Goal: Task Accomplishment & Management: Complete application form

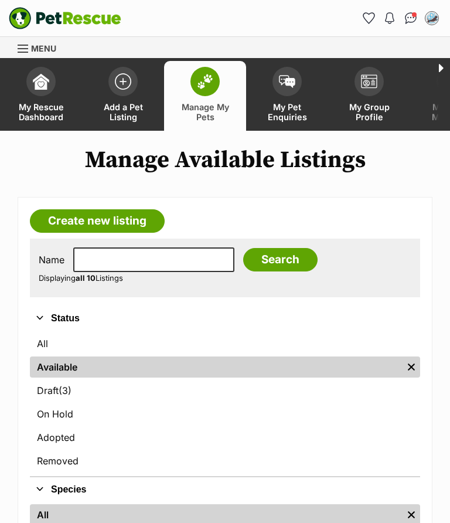
click at [98, 218] on link "Create new listing" at bounding box center [97, 220] width 135 height 23
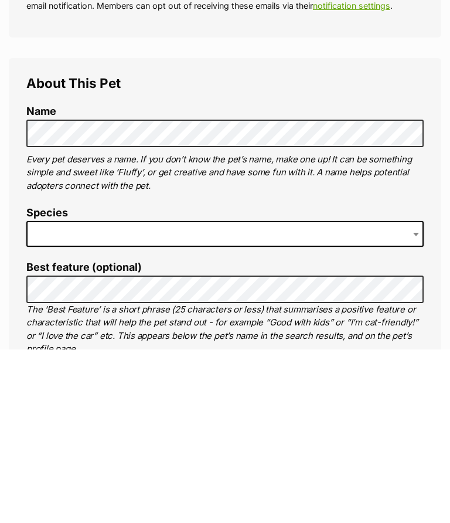
click at [47, 395] on span at bounding box center [224, 408] width 397 height 26
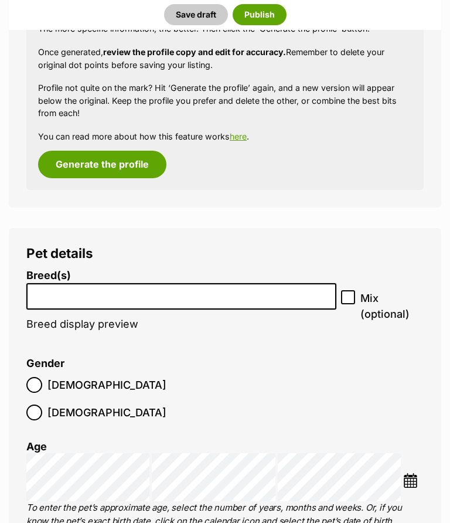
scroll to position [1236, 0]
click at [58, 288] on input "search" at bounding box center [181, 293] width 302 height 12
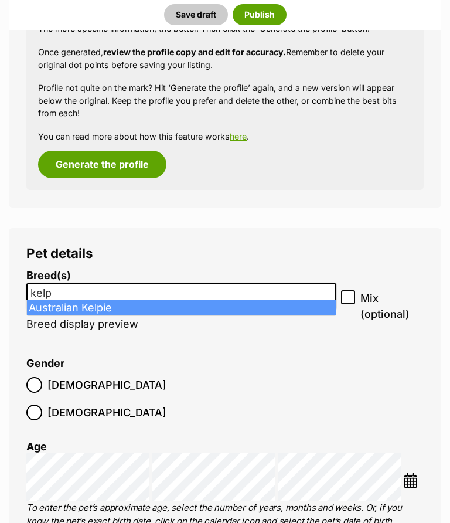
type input "kelp"
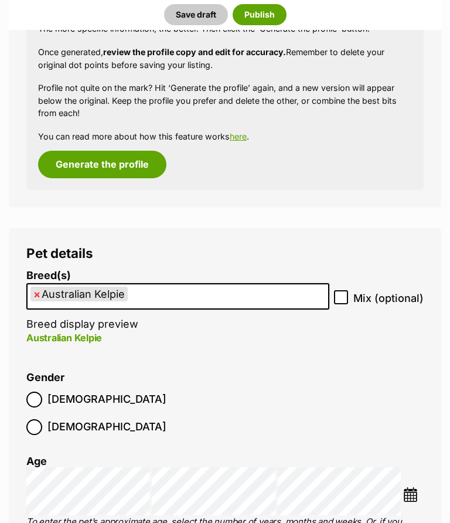
select select "723"
click at [353, 290] on label "Mix (optional)" at bounding box center [379, 298] width 90 height 16
click at [348, 290] on input "Mix (optional)" at bounding box center [341, 297] width 14 height 14
checkbox input "true"
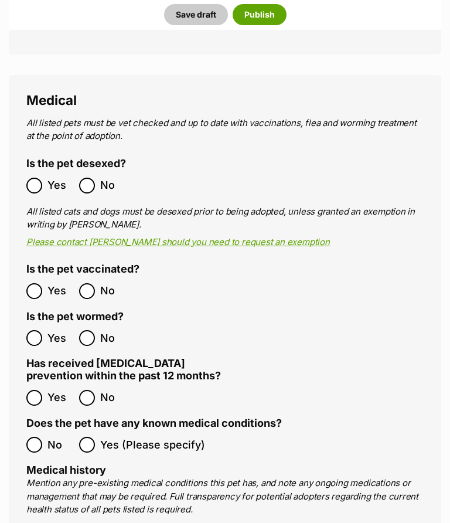
scroll to position [1962, 0]
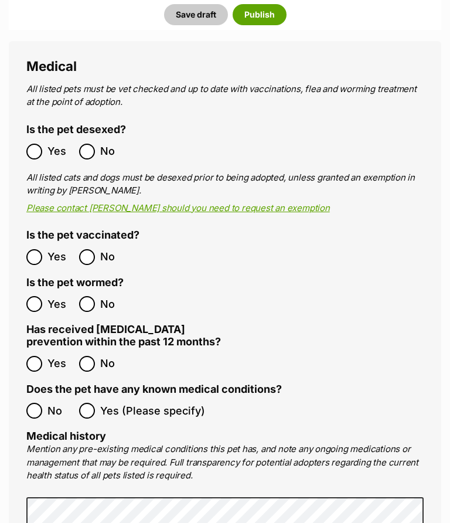
click at [28, 138] on ol "Yes No" at bounding box center [125, 152] width 199 height 28
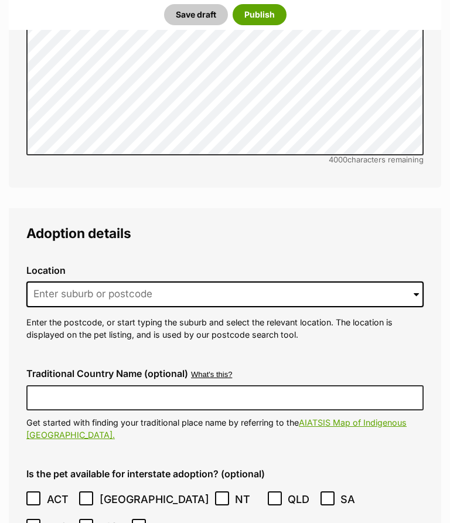
scroll to position [2553, 0]
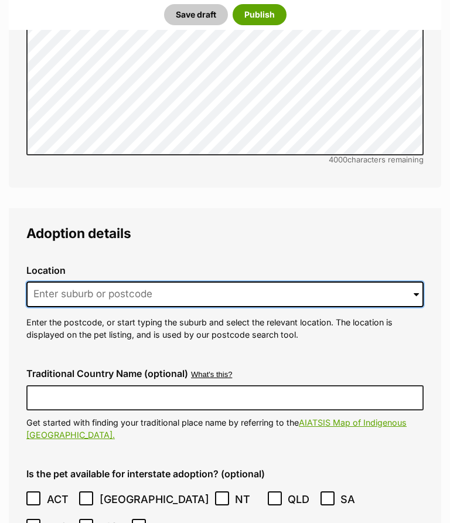
click at [65, 281] on input at bounding box center [224, 294] width 397 height 26
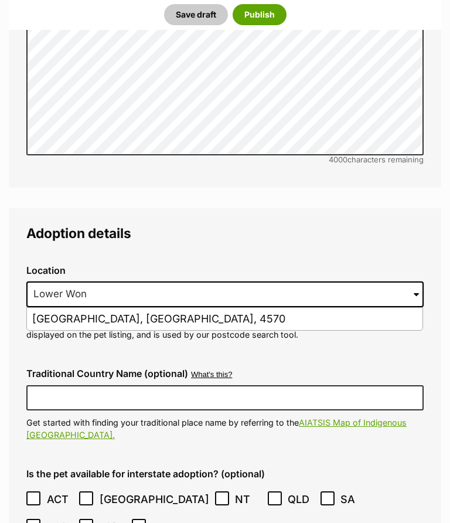
click at [167, 308] on li "Lower Wonga, Queensland, 4570" at bounding box center [225, 319] width 396 height 23
type input "Lower Wonga, Queensland, 4570"
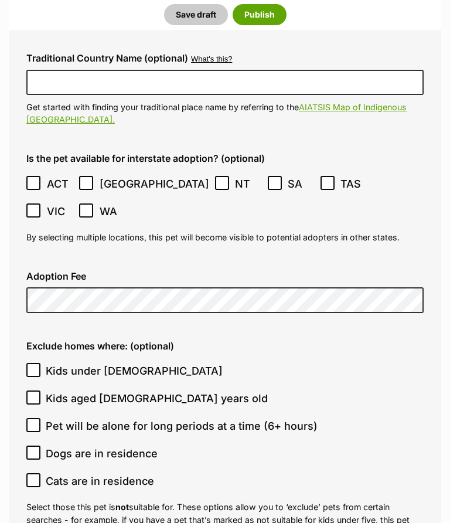
scroll to position [2870, 0]
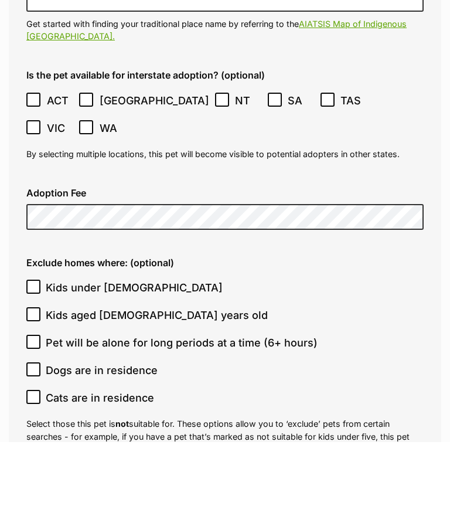
click at [33, 355] on ol "Kids under 5 years old Kids aged 6-12 years old Pet will be alone for long peri…" at bounding box center [224, 424] width 397 height 138
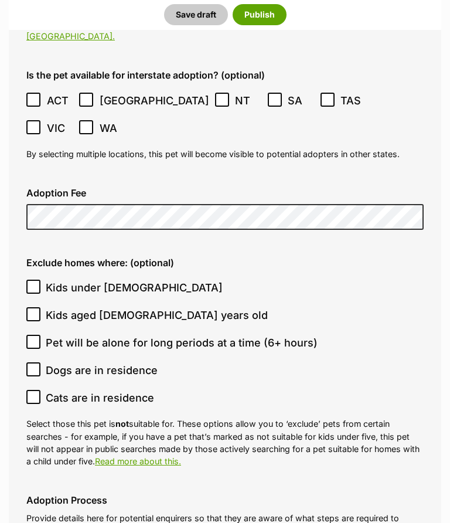
click at [35, 307] on input "Kids aged [DEMOGRAPHIC_DATA] years old" at bounding box center [33, 314] width 14 height 14
click at [30, 307] on input "Kids aged [DEMOGRAPHIC_DATA] years old" at bounding box center [33, 314] width 14 height 14
checkbox input "false"
click at [35, 335] on input "Pet will be alone for long periods at a time (6+ hours)" at bounding box center [33, 342] width 14 height 14
checkbox input "true"
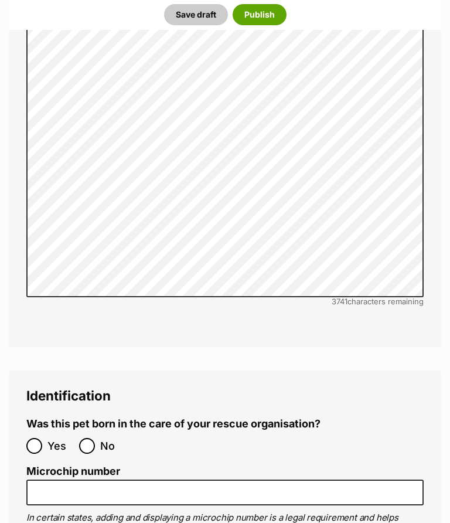
scroll to position [3501, 0]
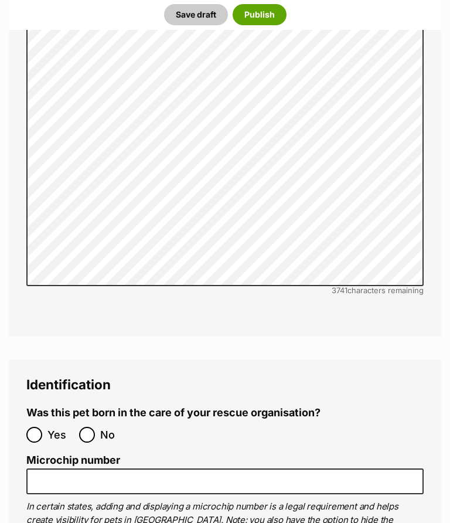
click at [86, 427] on input "No" at bounding box center [87, 435] width 16 height 16
radio input "true"
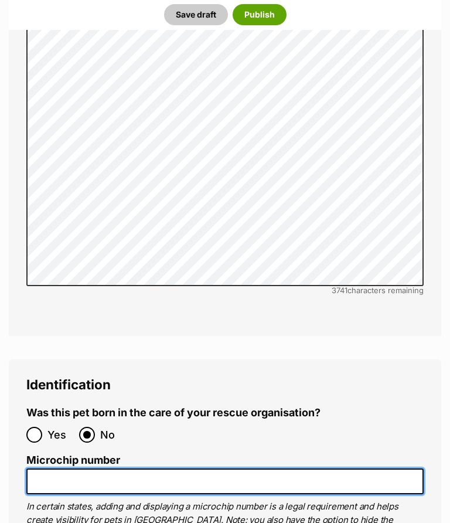
click at [52, 468] on input "Microchip number" at bounding box center [224, 481] width 397 height 26
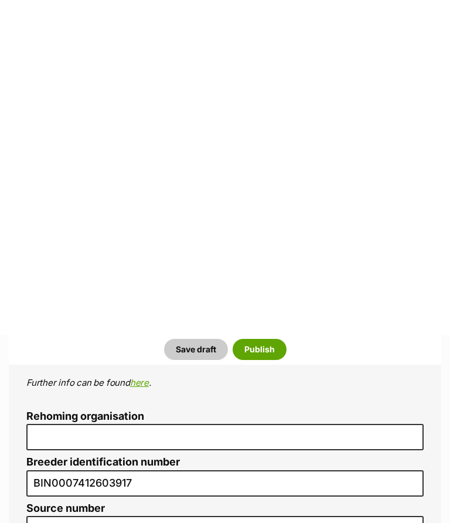
scroll to position [4067, 0]
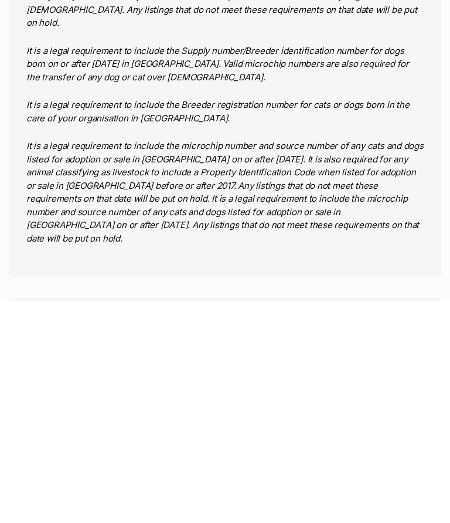
type input "953010007973775"
radio input "true"
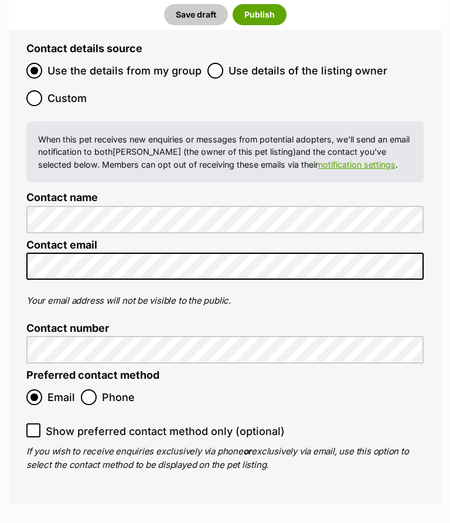
scroll to position [4751, 0]
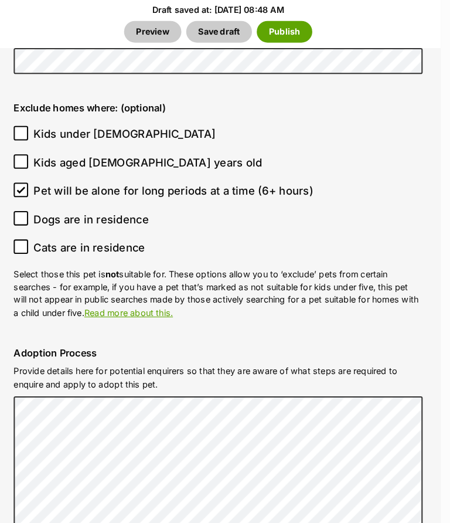
scroll to position [3892, 0]
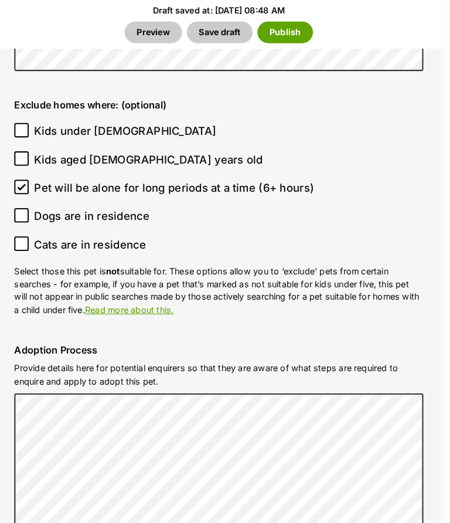
click at [338, 325] on div "Adoption Process Provide details here for potential enquirers so that they are …" at bounding box center [225, 511] width 416 height 373
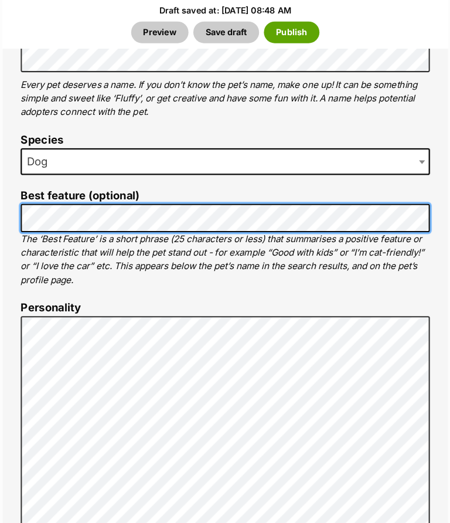
scroll to position [969, 0]
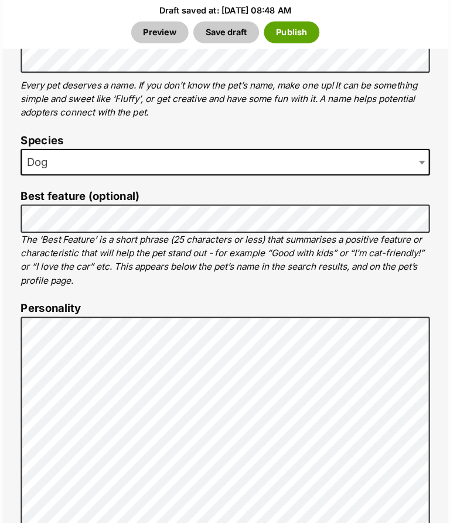
click at [222, 30] on button "Save draft" at bounding box center [226, 31] width 64 height 21
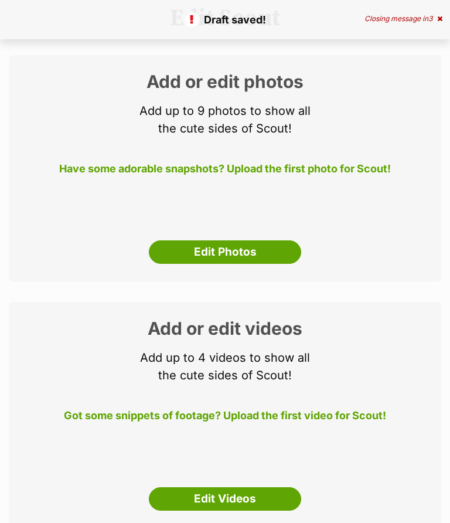
click at [219, 240] on link "Edit Photos" at bounding box center [225, 251] width 152 height 23
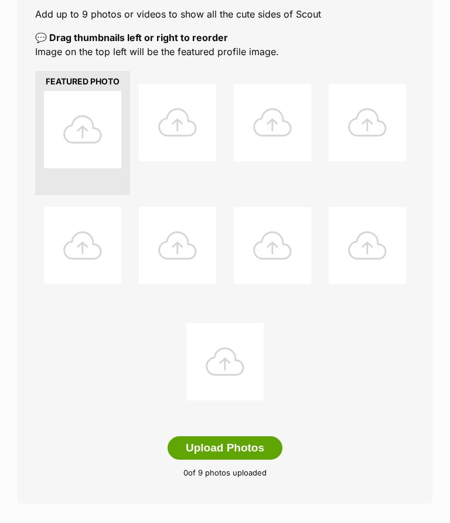
scroll to position [233, 0]
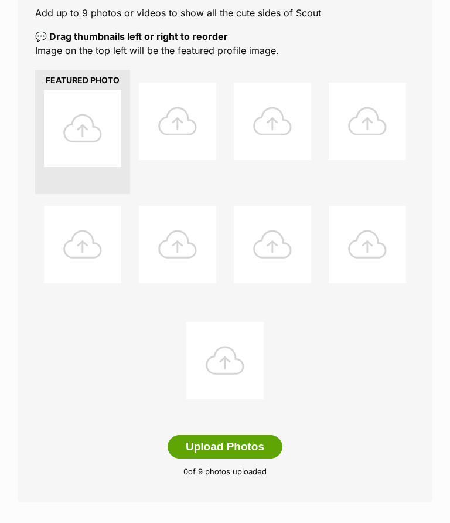
click at [259, 443] on button "Upload Photos" at bounding box center [225, 446] width 115 height 23
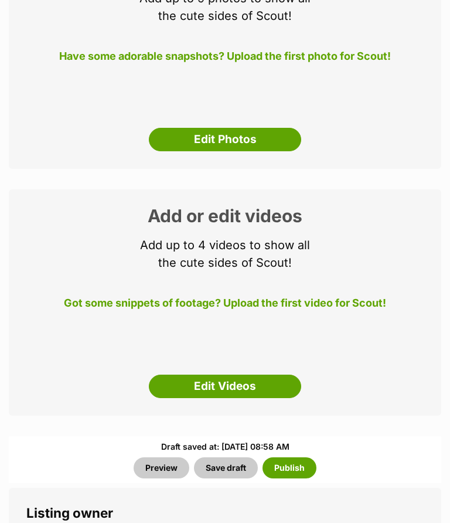
scroll to position [254, 0]
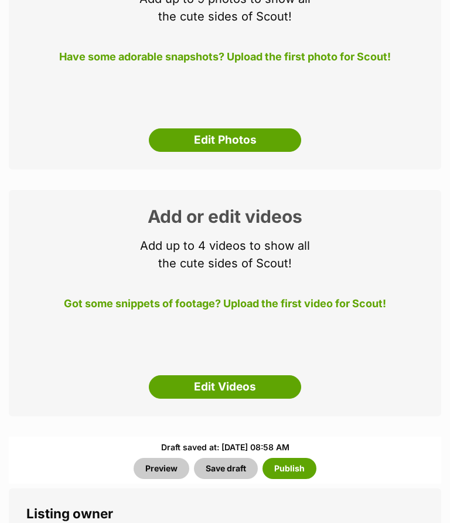
click at [229, 458] on button "Save draft" at bounding box center [226, 468] width 64 height 21
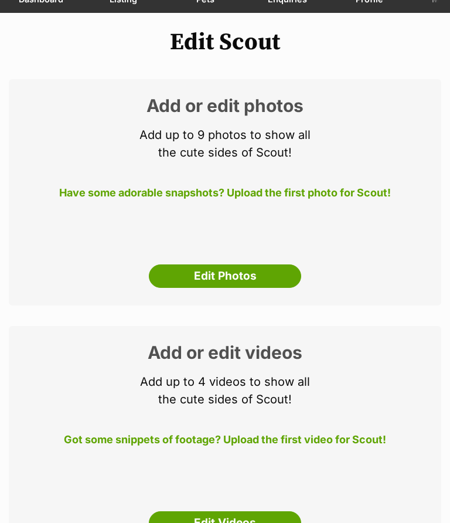
scroll to position [137, 0]
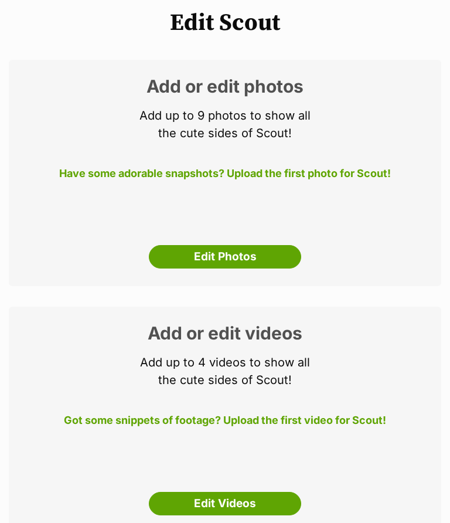
click at [229, 245] on link "Edit Photos" at bounding box center [225, 256] width 152 height 23
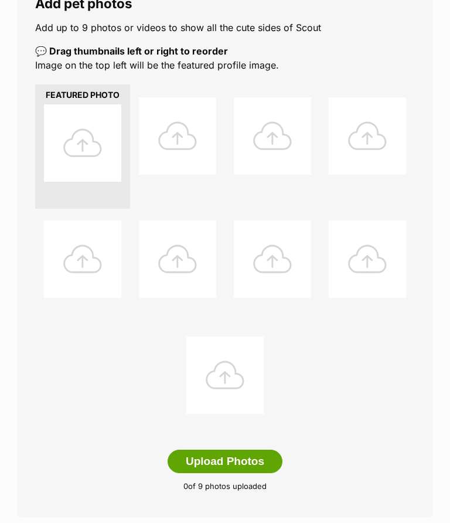
scroll to position [219, 0]
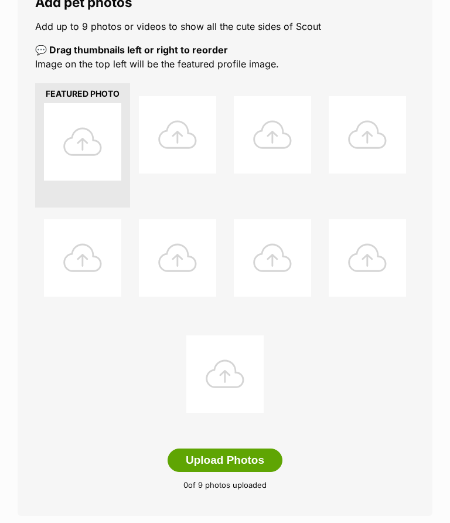
click at [234, 455] on button "Upload Photos" at bounding box center [225, 460] width 115 height 23
